Goal: Find contact information: Find contact information

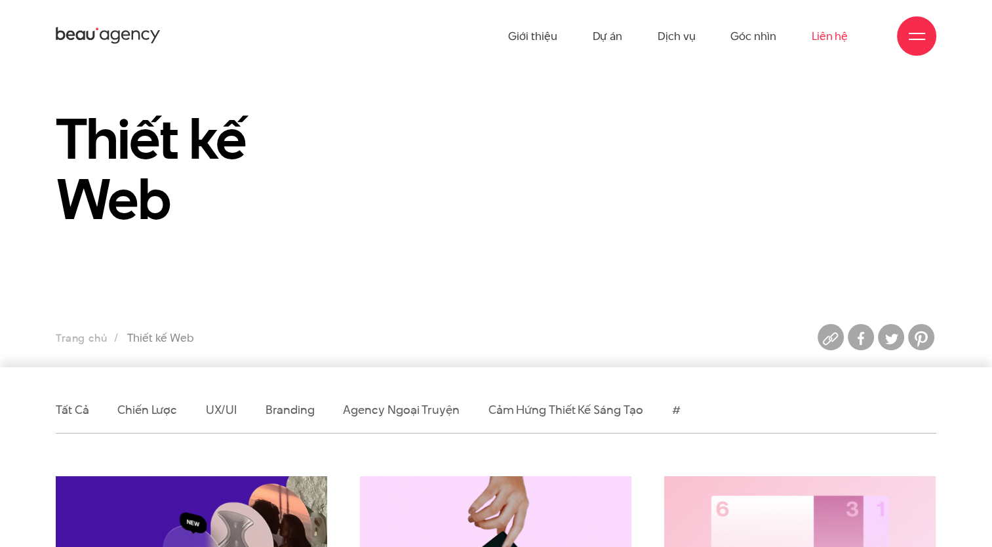
click at [815, 43] on link "Liên hệ" at bounding box center [829, 36] width 36 height 72
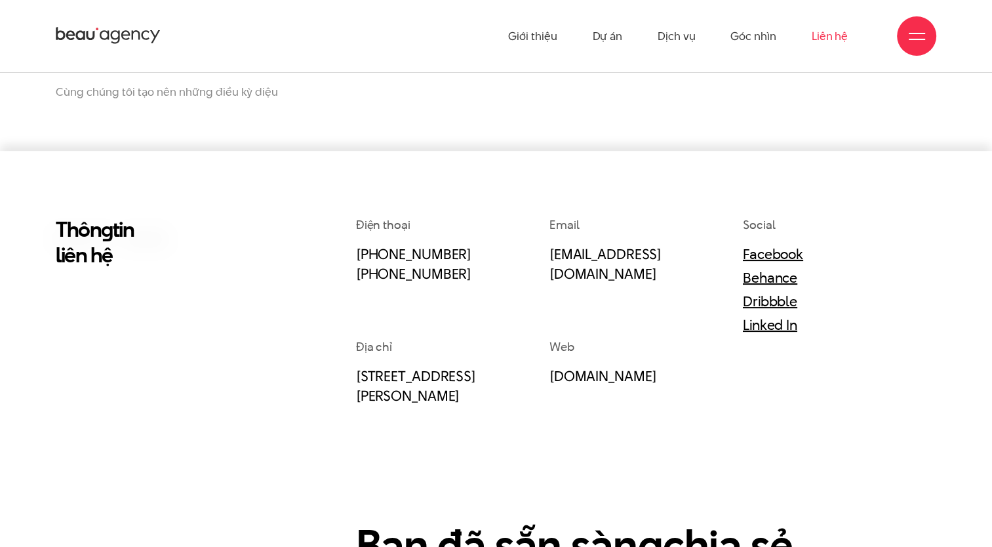
scroll to position [176, 0]
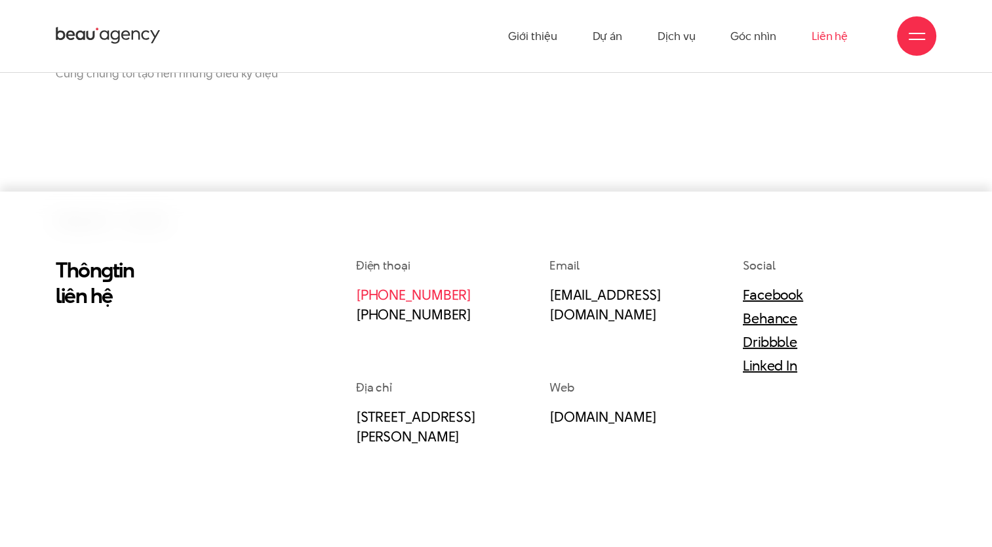
click at [443, 298] on link "[PHONE_NUMBER]" at bounding box center [413, 294] width 115 height 20
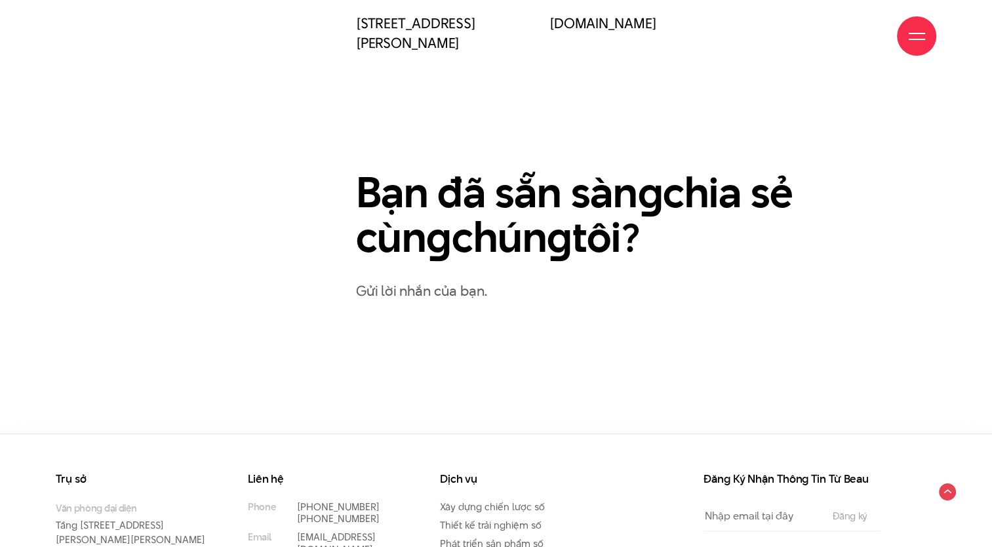
scroll to position [702, 0]
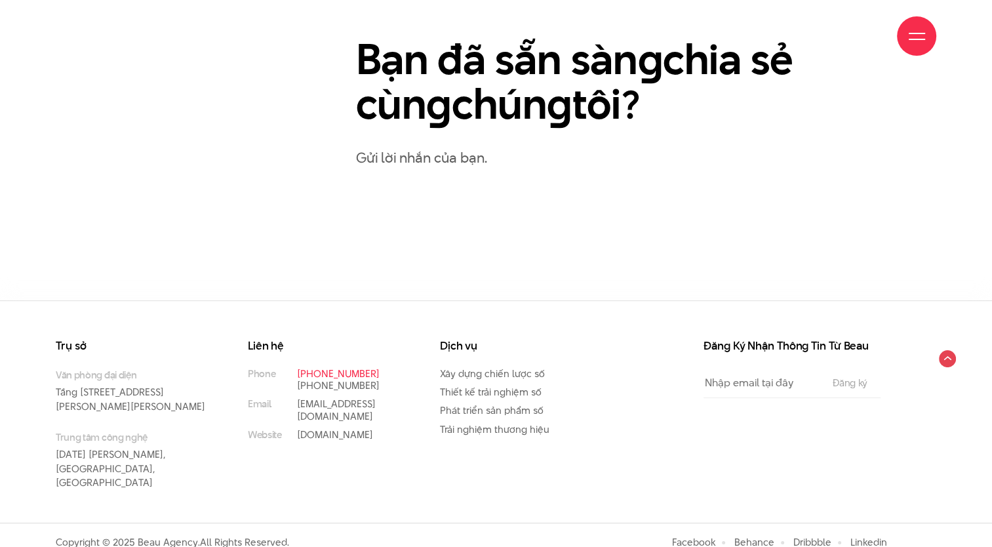
click at [362, 374] on link "[PHONE_NUMBER]" at bounding box center [338, 373] width 83 height 14
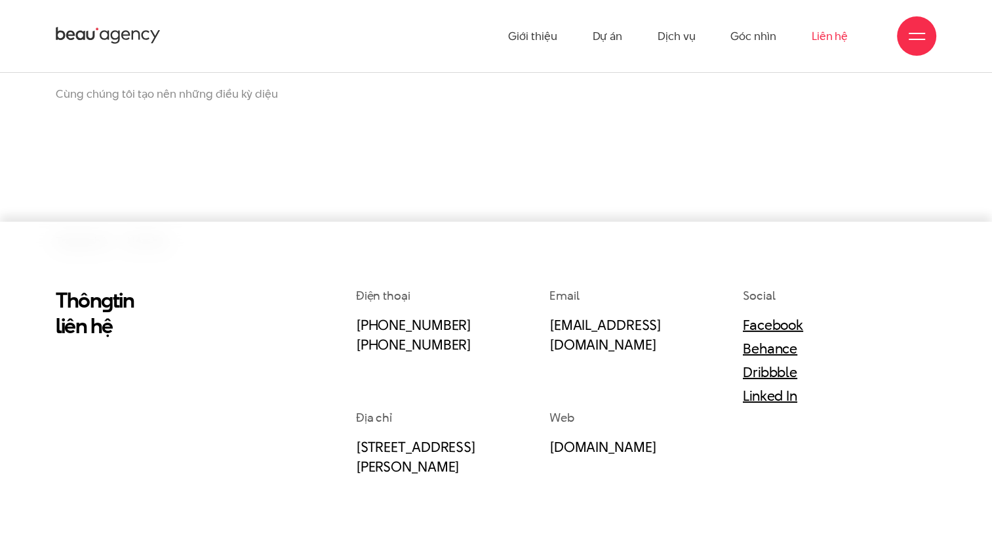
scroll to position [145, 0]
click at [607, 30] on link "Dự án" at bounding box center [607, 36] width 30 height 72
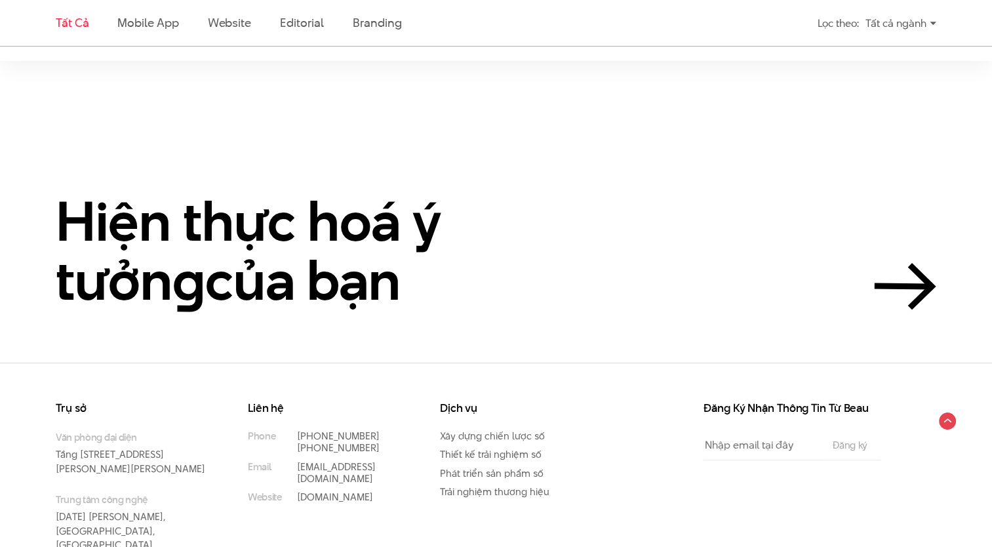
scroll to position [2929, 0]
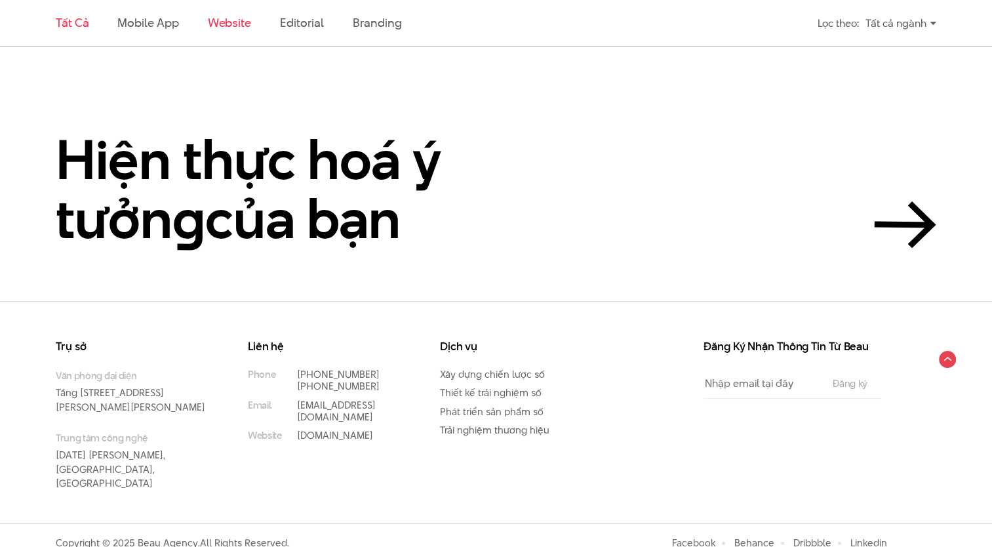
click at [248, 24] on link "Website" at bounding box center [229, 22] width 43 height 16
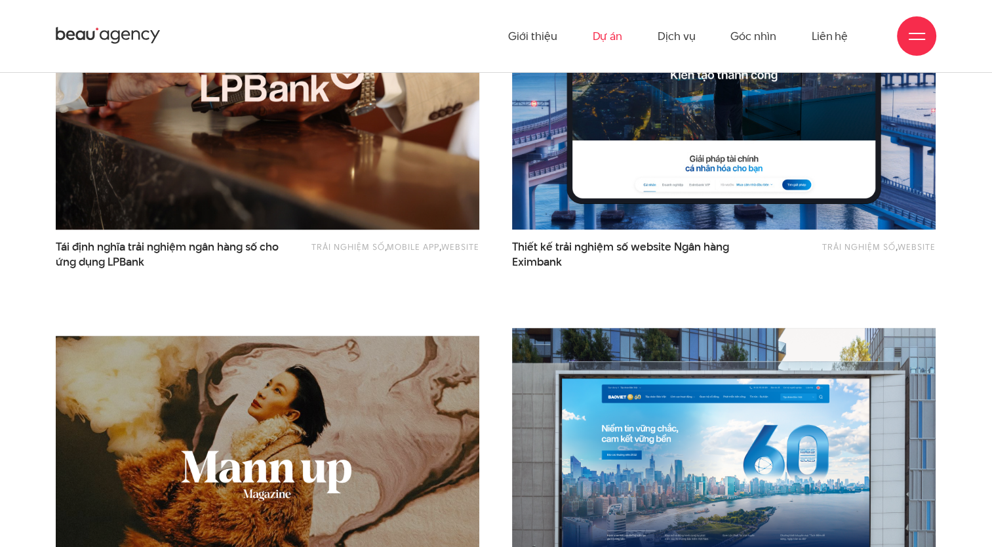
scroll to position [0, 0]
